Goal: Navigation & Orientation: Find specific page/section

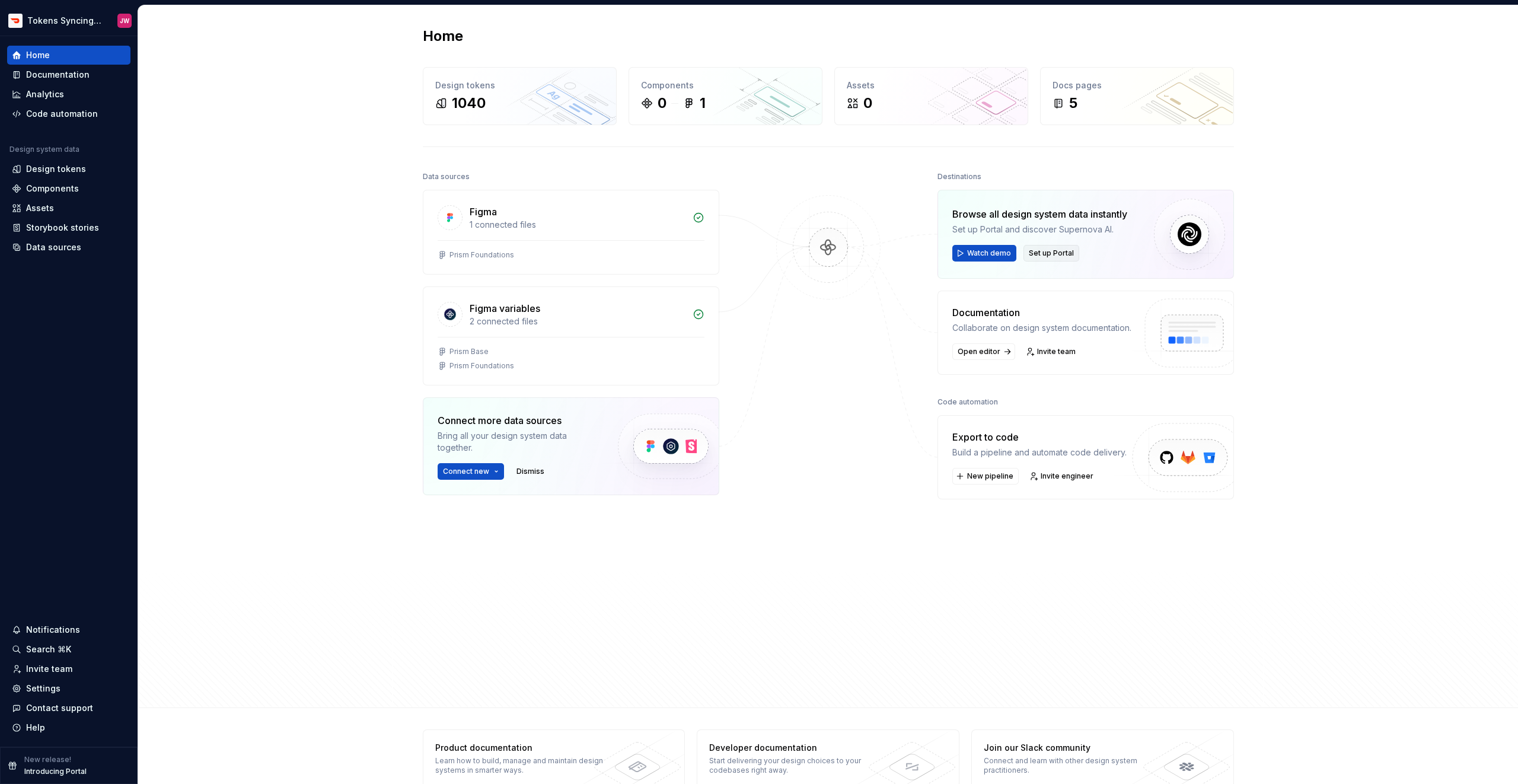
click at [1070, 255] on span "Set up Portal" at bounding box center [1051, 253] width 45 height 10
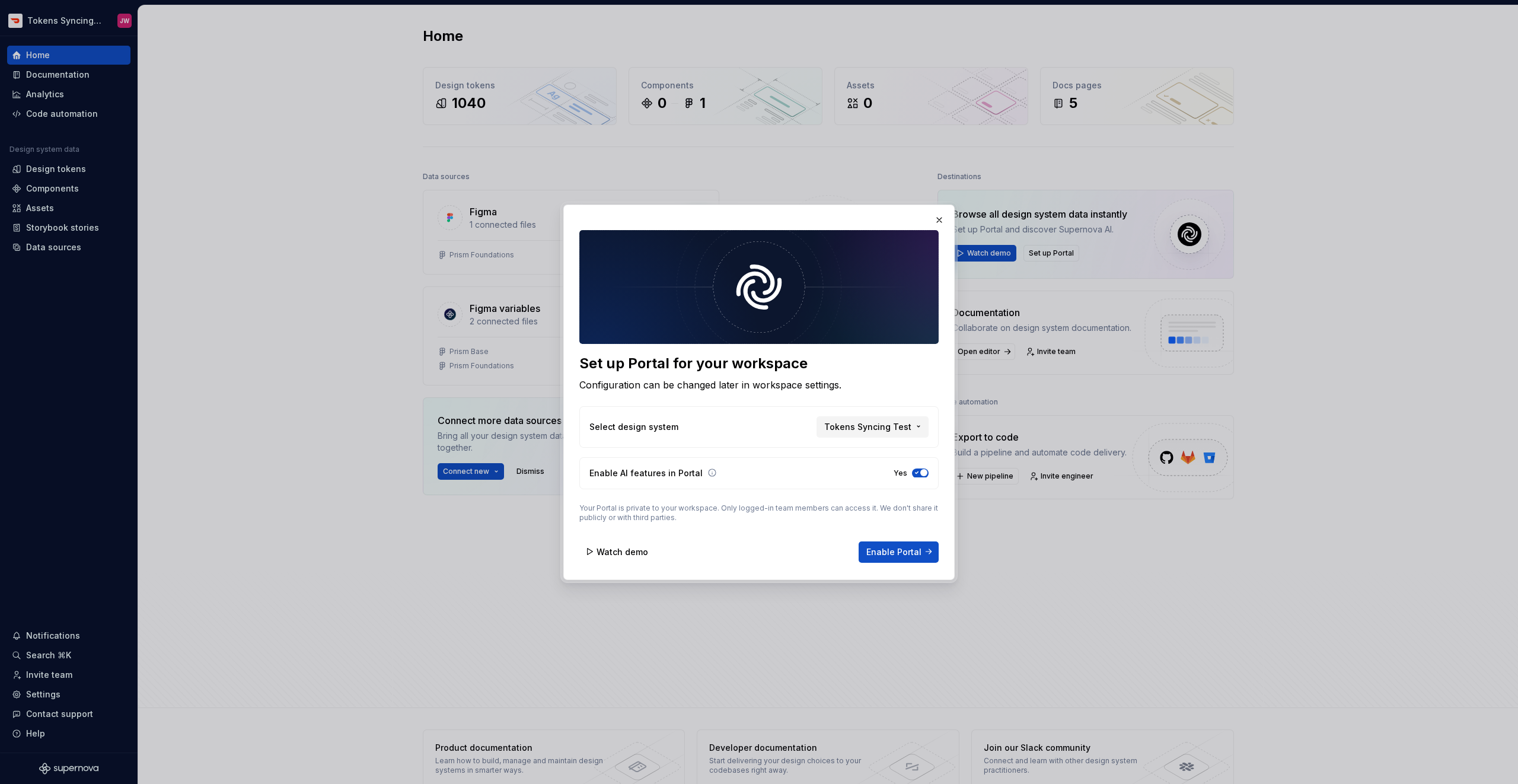
click at [855, 429] on span "Tokens Syncing Test" at bounding box center [868, 426] width 87 height 12
drag, startPoint x: 28, startPoint y: 37, endPoint x: 54, endPoint y: 32, distance: 26.5
click at [30, 37] on div at bounding box center [759, 392] width 1518 height 784
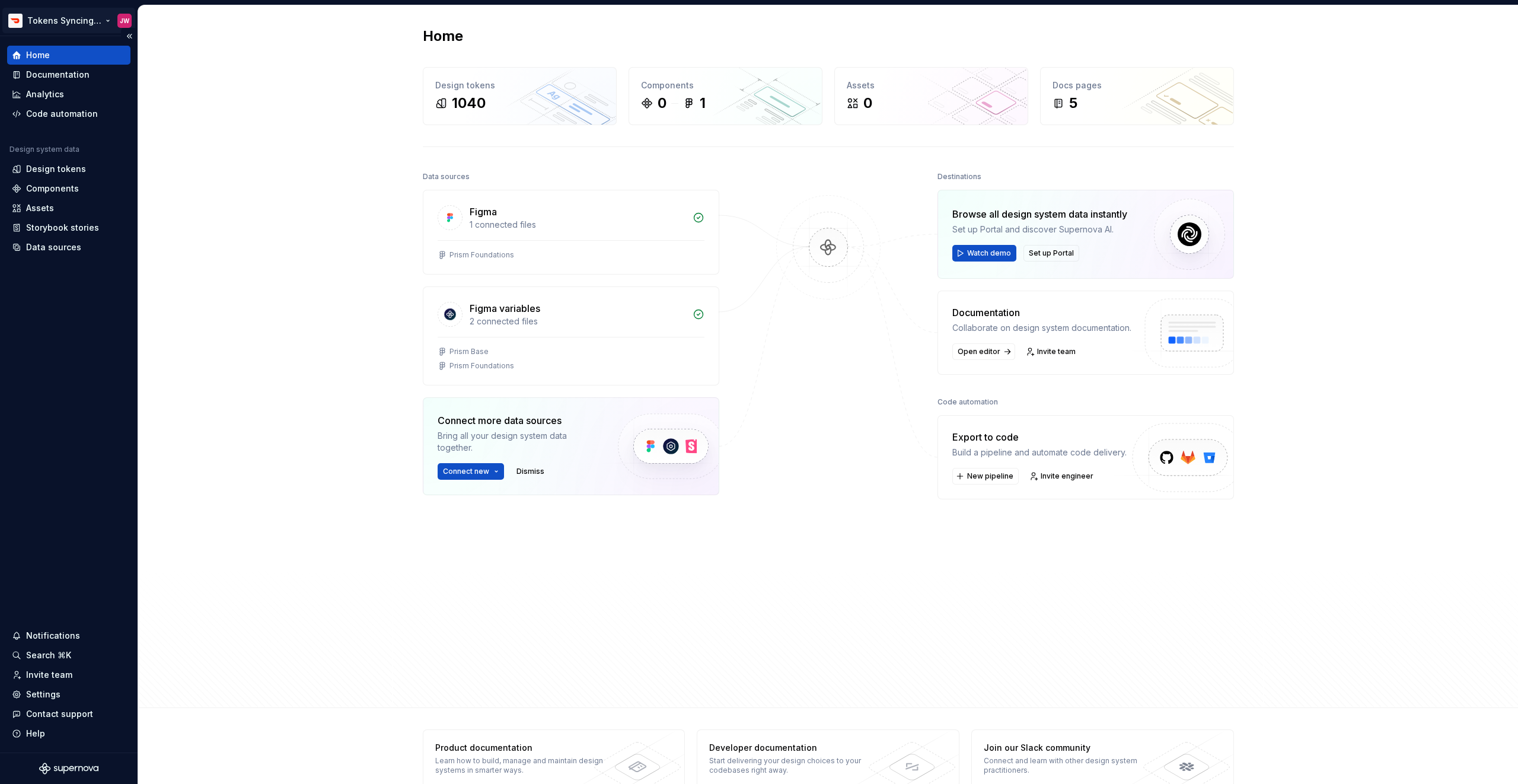
click at [65, 26] on html "Tokens Syncing Test JW Home Documentation Analytics Code automation Design syst…" at bounding box center [759, 392] width 1518 height 784
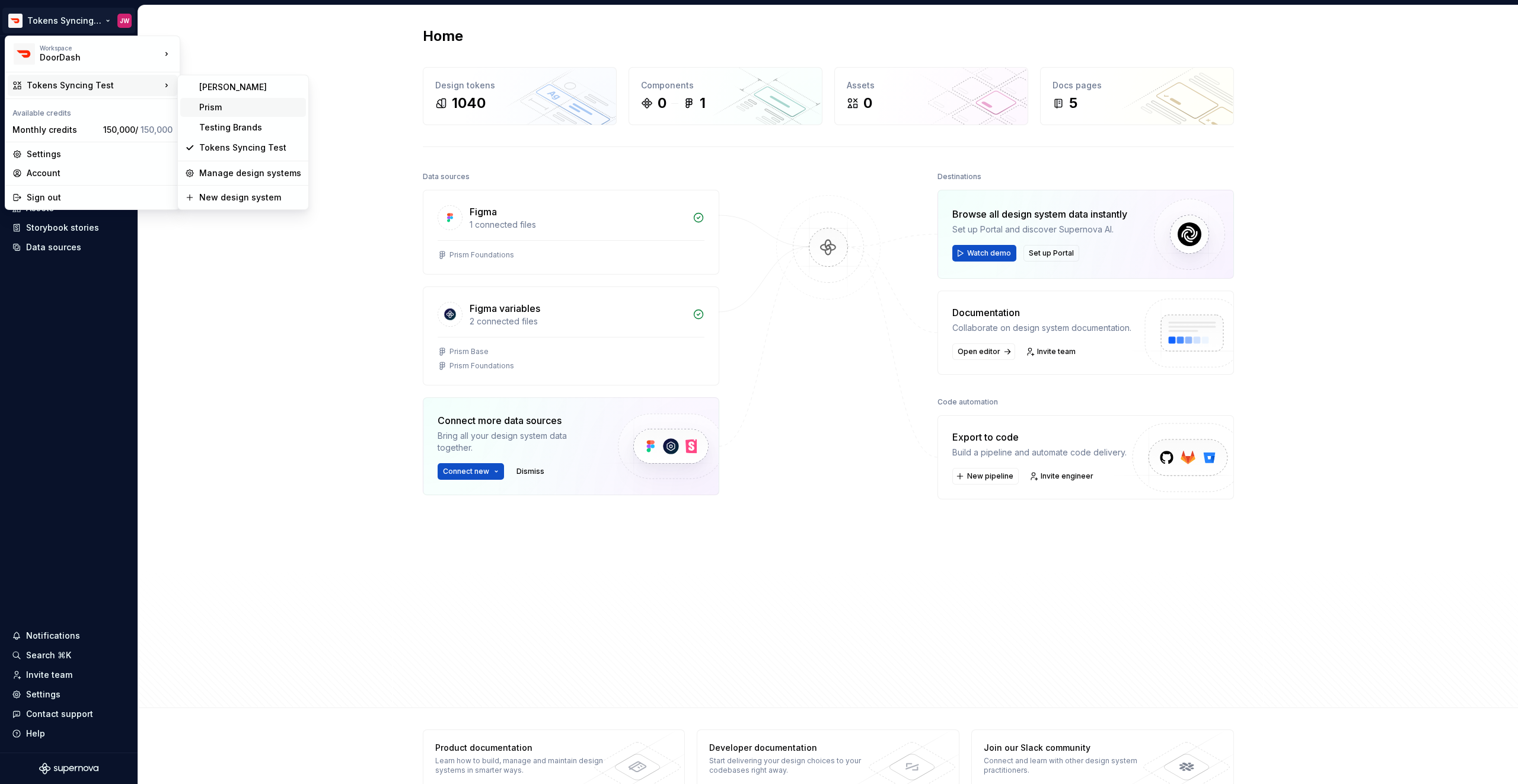
click at [185, 103] on div "Prism" at bounding box center [243, 108] width 126 height 19
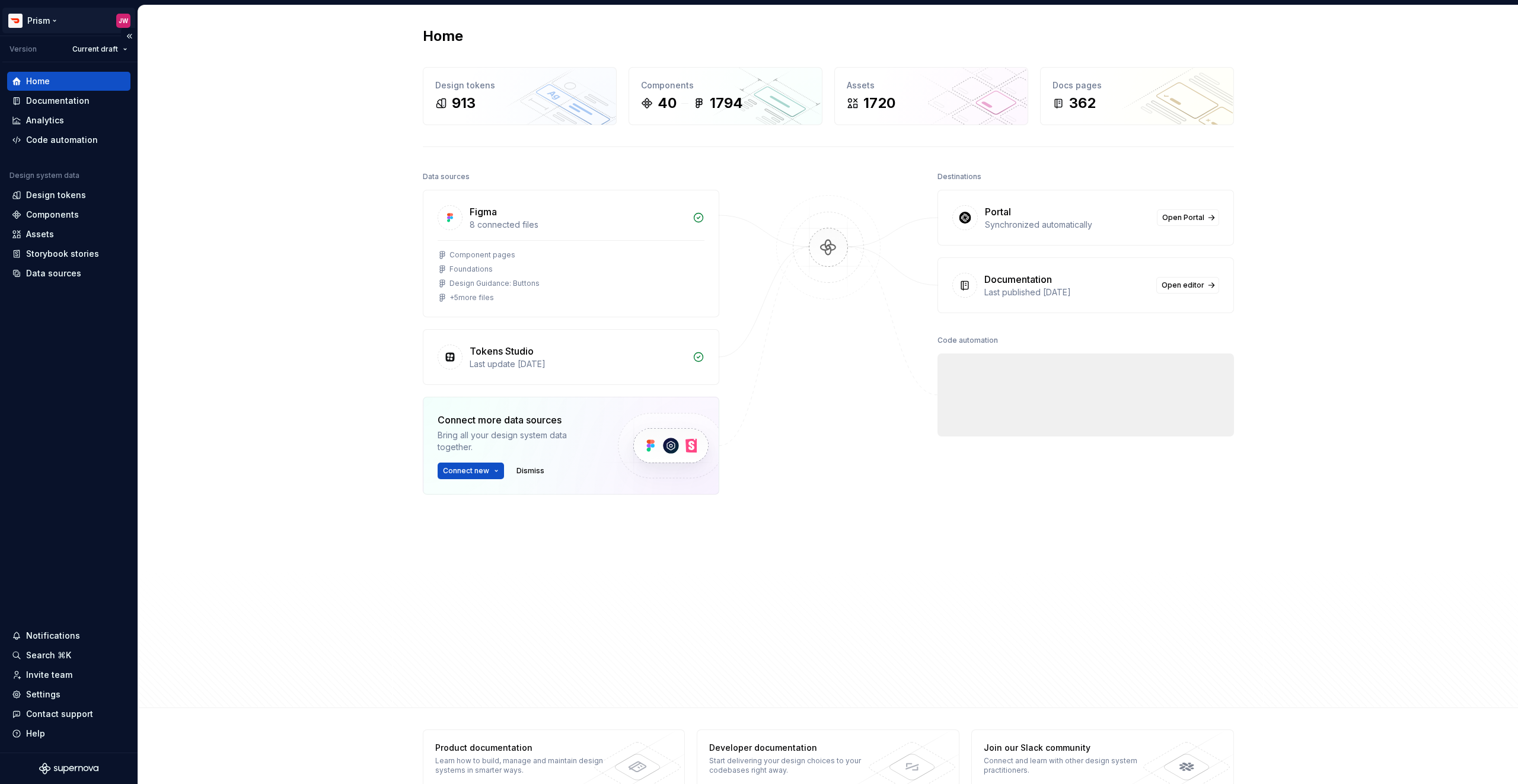
click at [32, 17] on html "Prism JW Version Current draft Home Documentation Analytics Code automation Des…" at bounding box center [759, 392] width 1518 height 784
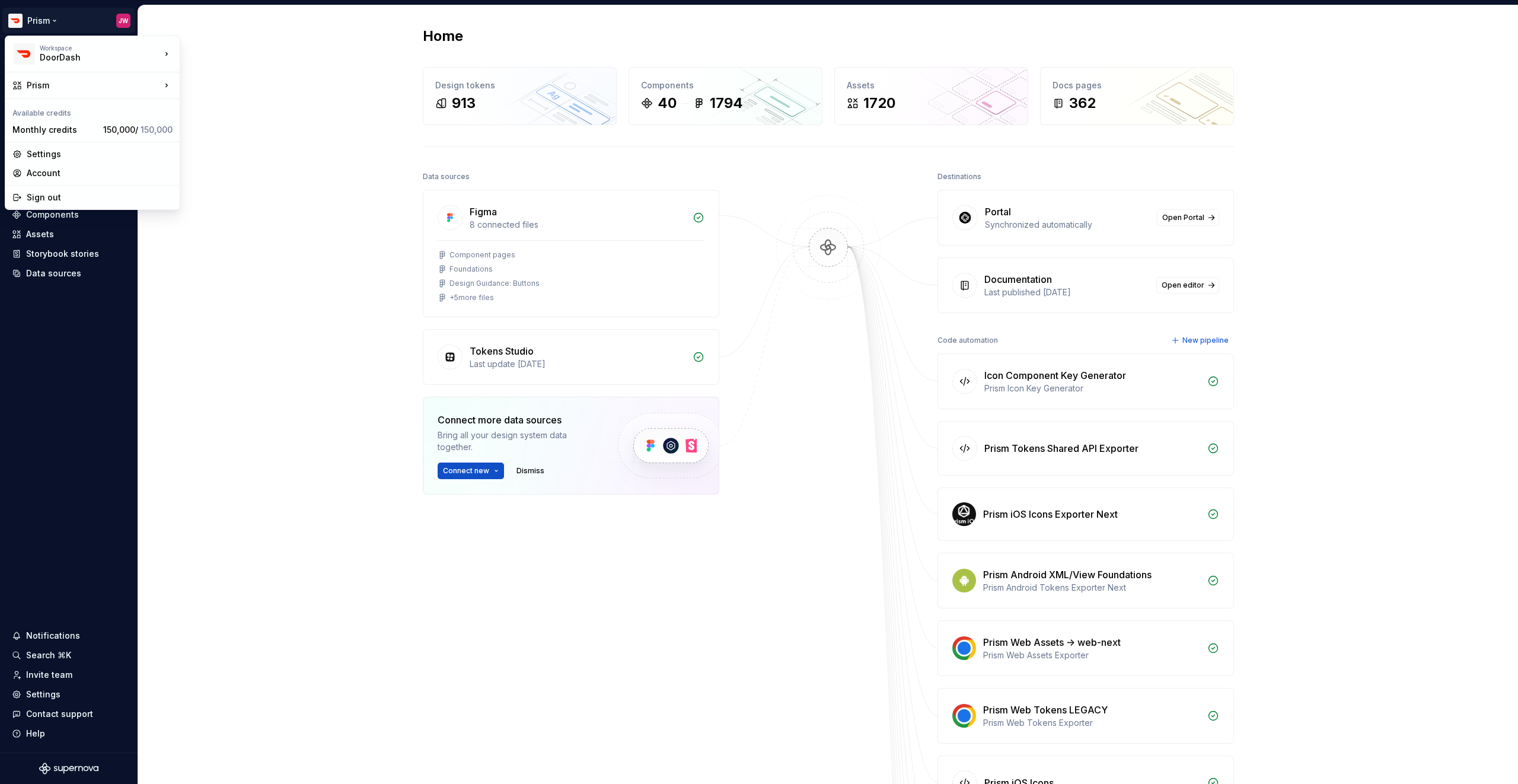
click at [282, 124] on html "Prism JW Version Current draft Home Documentation Analytics Code automation Des…" at bounding box center [759, 392] width 1518 height 784
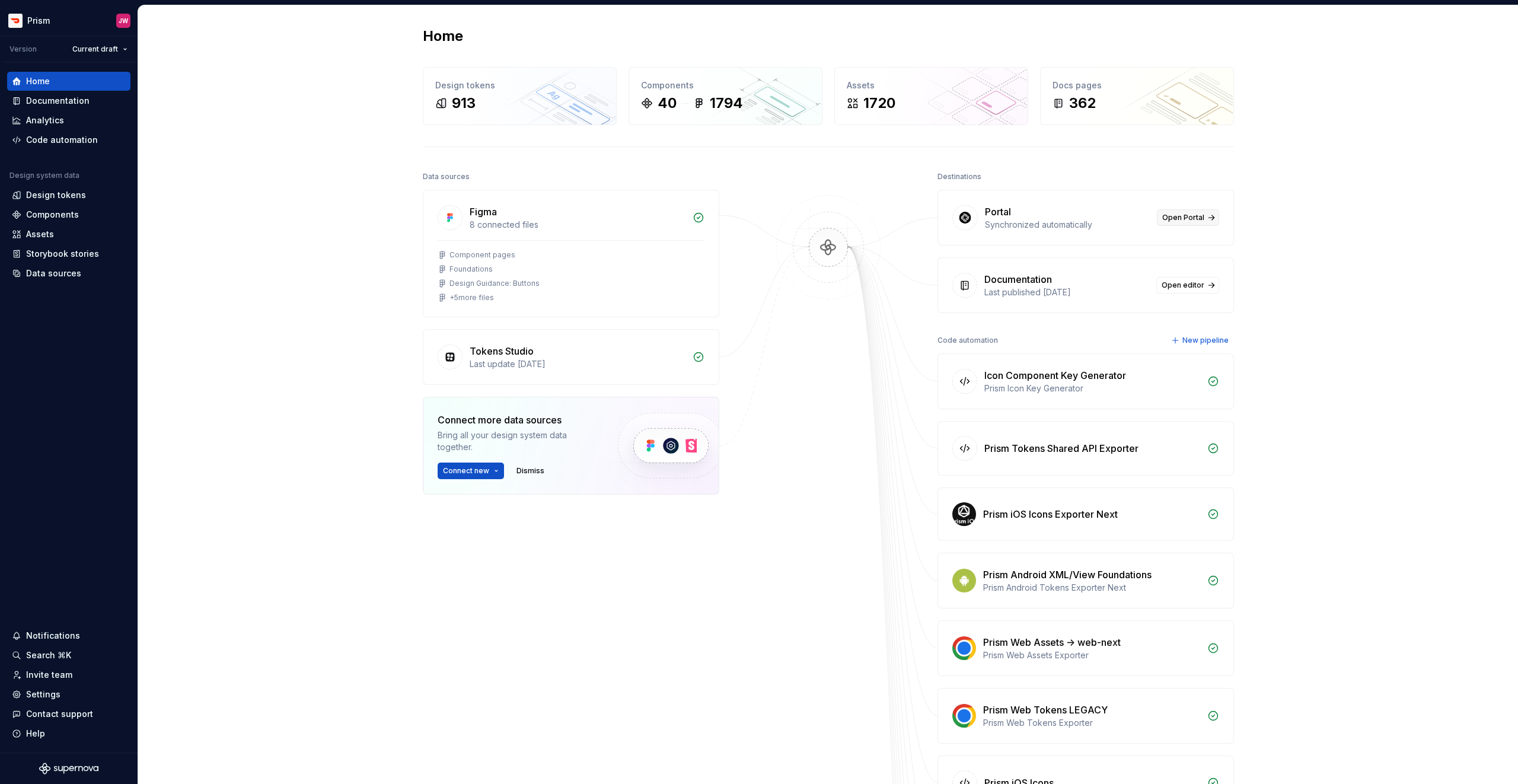
click at [1195, 215] on span "Open Portal" at bounding box center [1183, 218] width 42 height 10
